Goal: Information Seeking & Learning: Learn about a topic

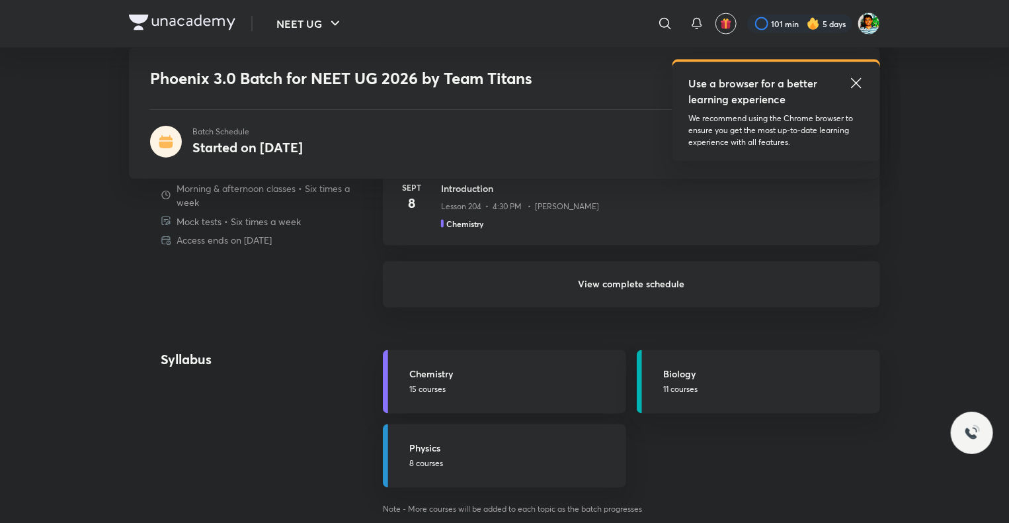
scroll to position [1028, 0]
click at [550, 279] on h6 "View complete schedule" at bounding box center [631, 282] width 497 height 46
click at [579, 267] on h6 "View complete schedule" at bounding box center [631, 282] width 497 height 46
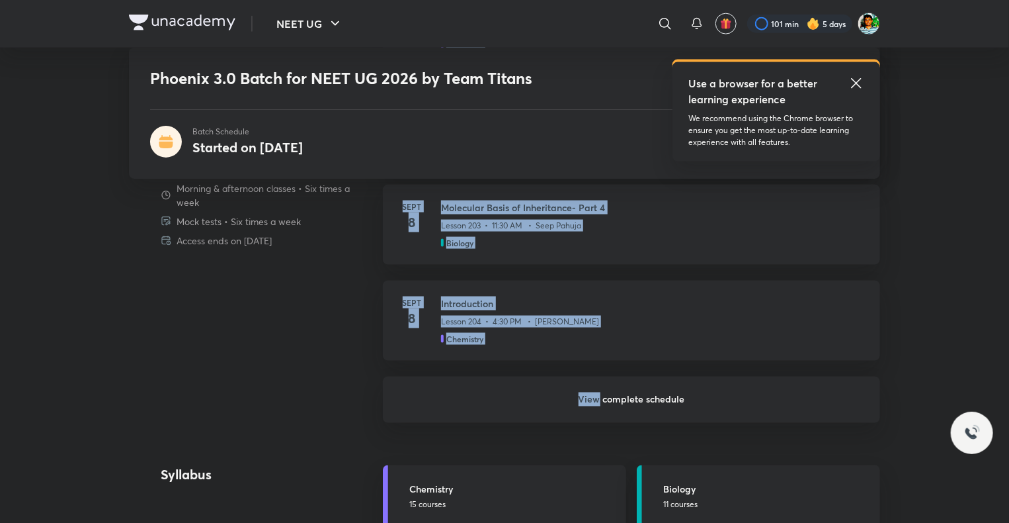
drag, startPoint x: 579, startPoint y: 267, endPoint x: 881, endPoint y: -1, distance: 403.4
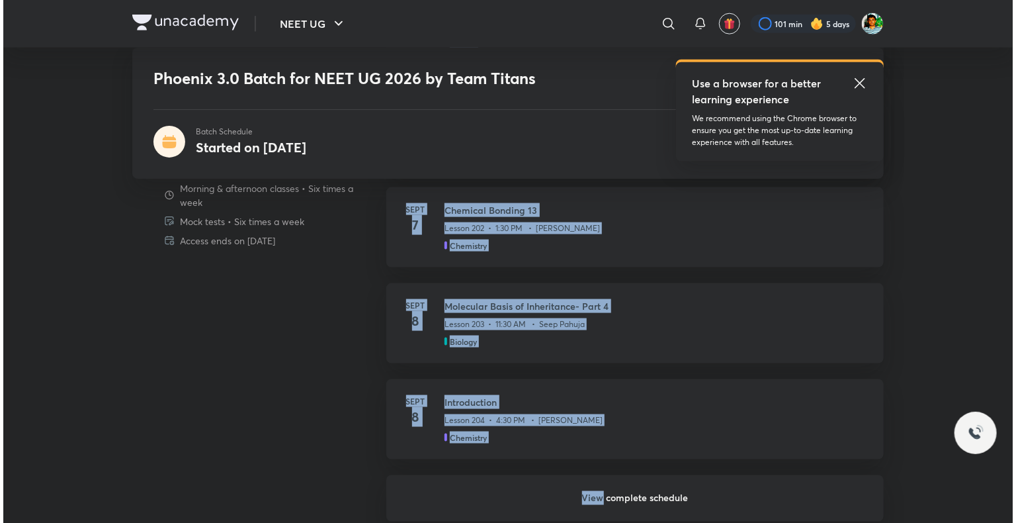
scroll to position [0, 0]
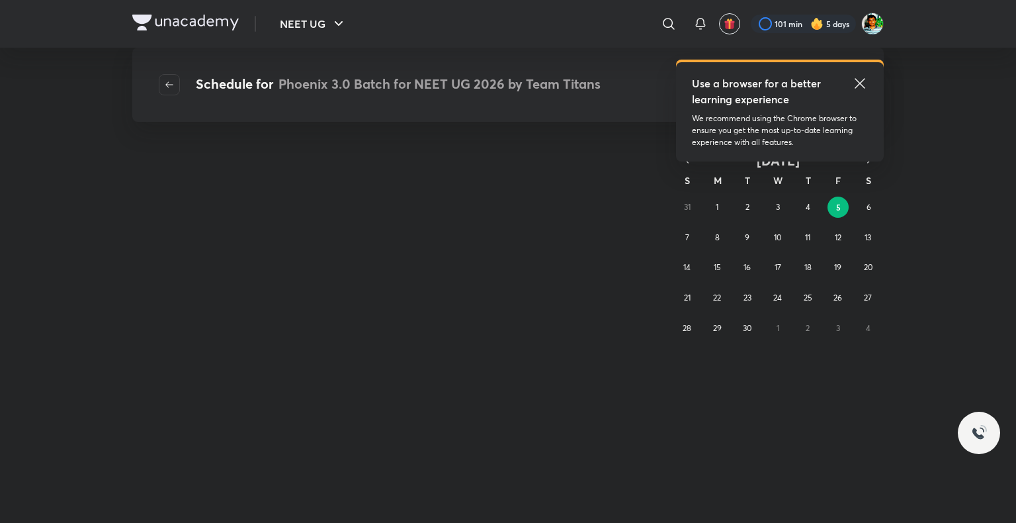
click at [857, 80] on icon at bounding box center [860, 83] width 10 height 10
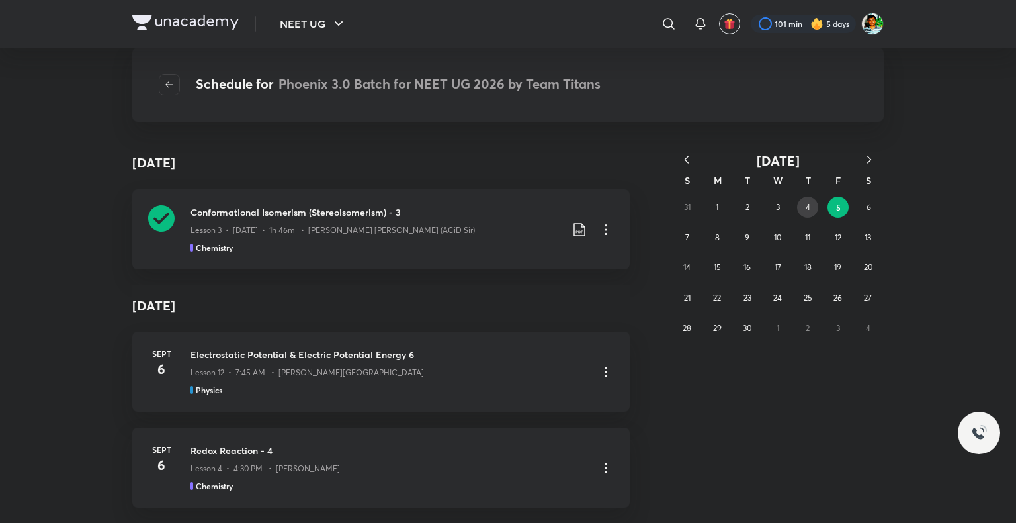
click at [802, 208] on button "4" at bounding box center [807, 206] width 21 height 21
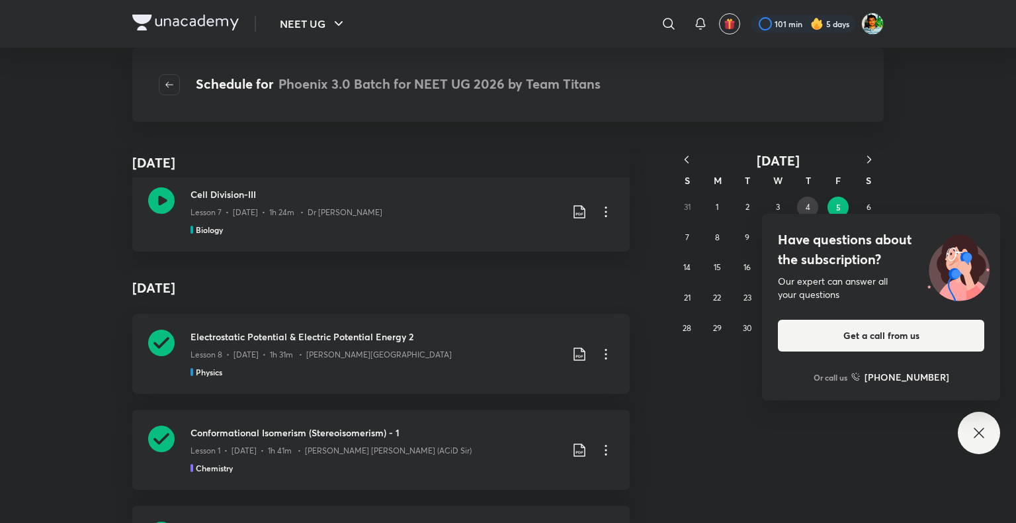
scroll to position [5358, 0]
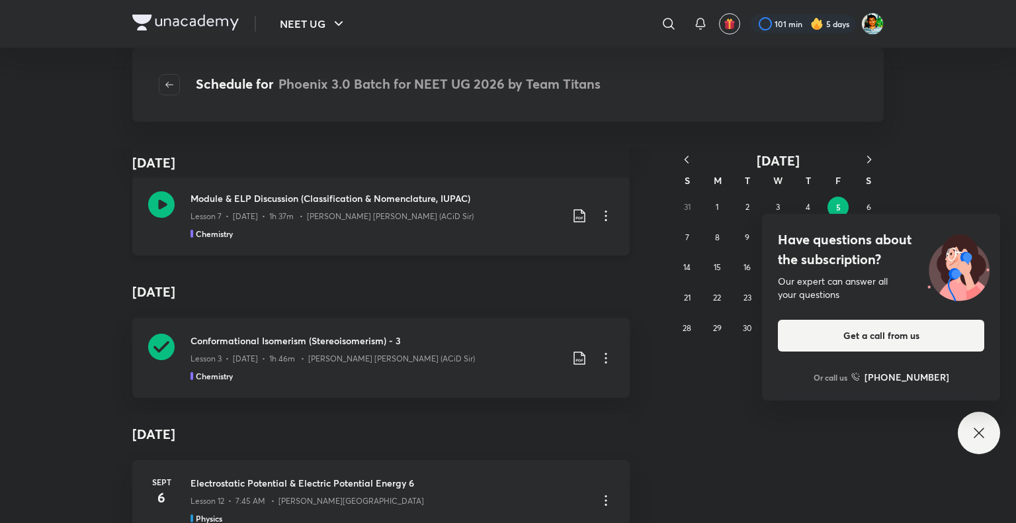
click at [156, 199] on icon at bounding box center [161, 204] width 26 height 26
